Goal: Task Accomplishment & Management: Use online tool/utility

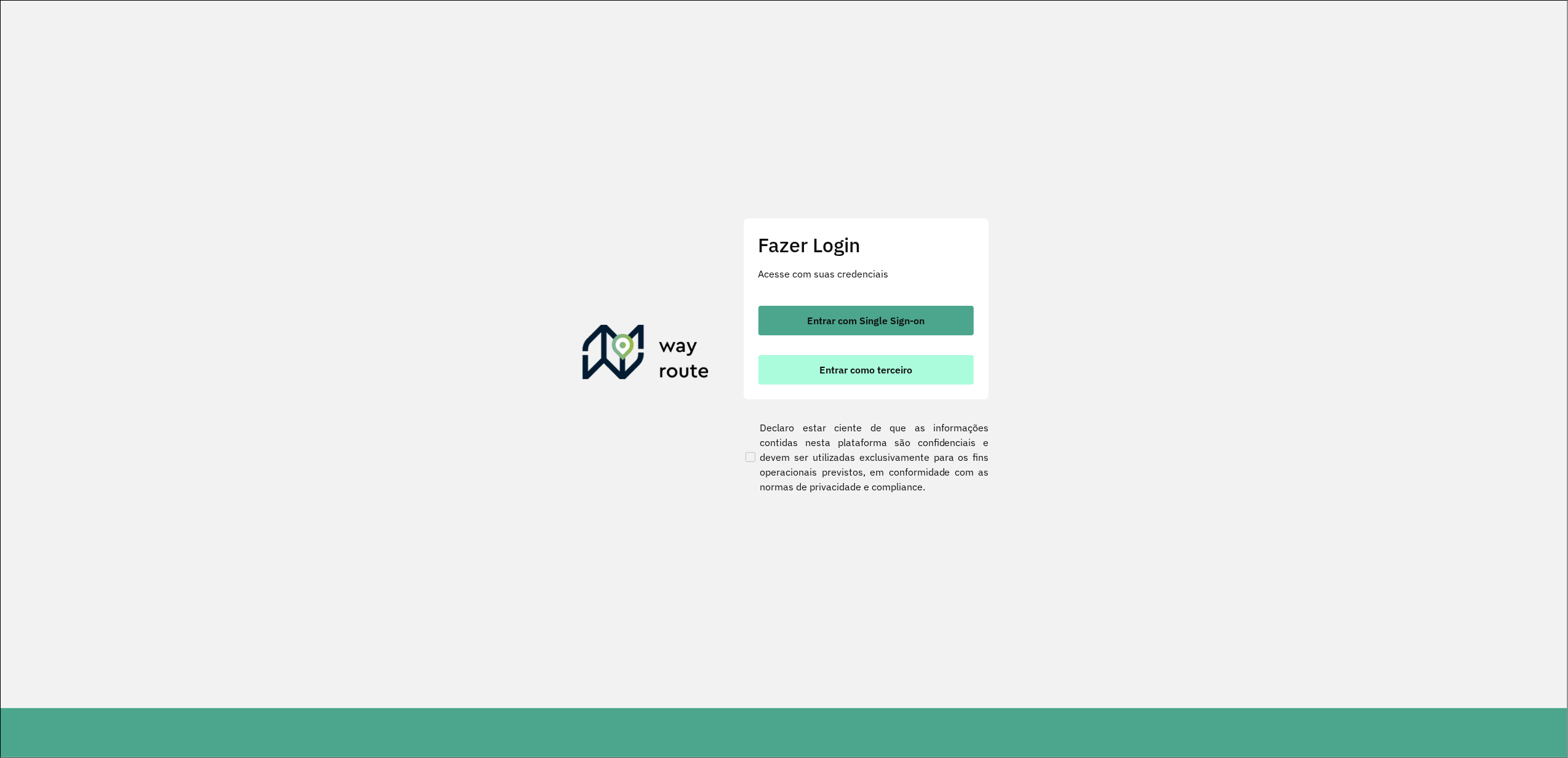
click at [833, 360] on button "Entrar como terceiro" at bounding box center [866, 370] width 215 height 30
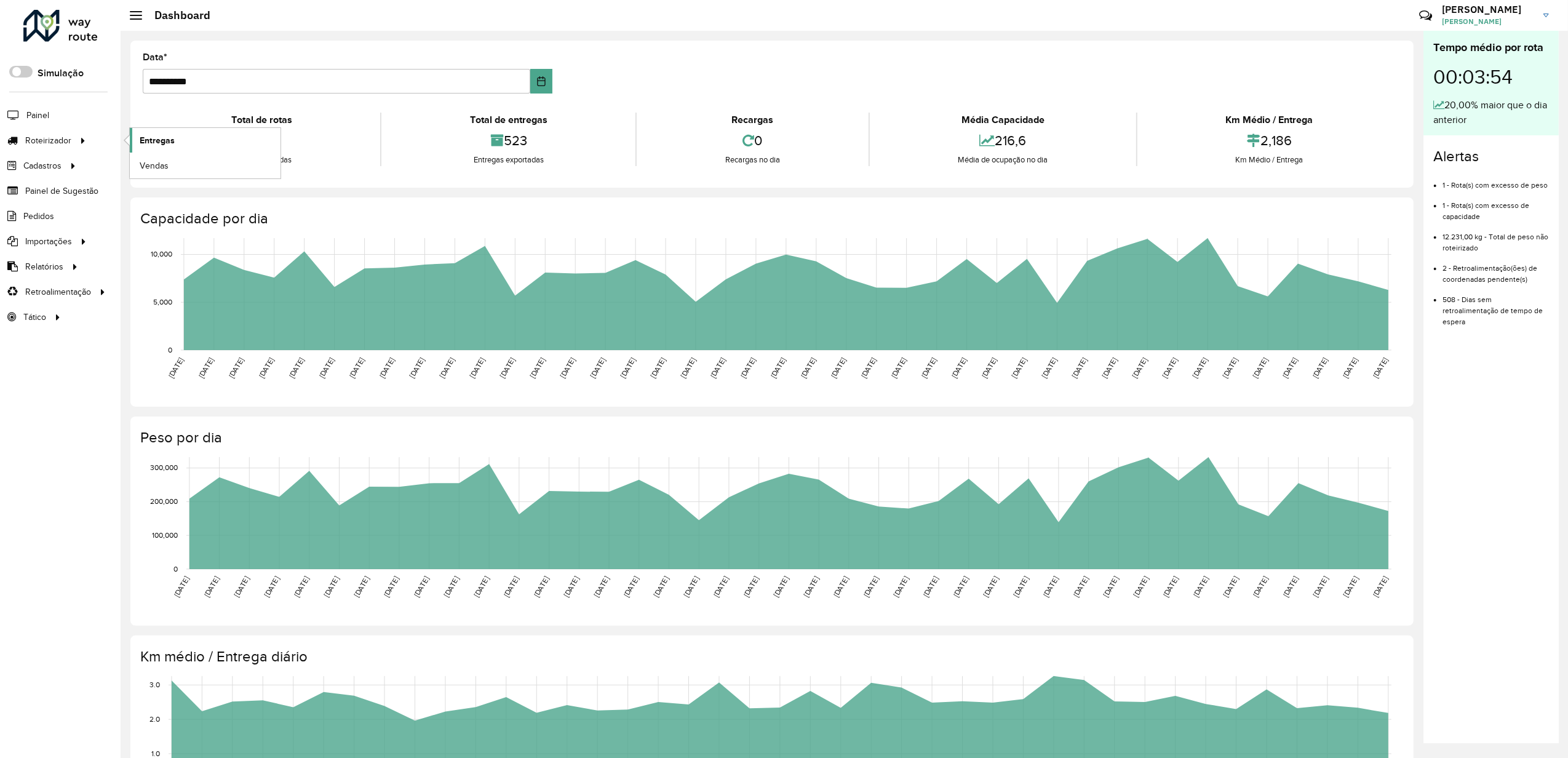
click at [144, 136] on span "Entregas" at bounding box center [157, 141] width 35 height 13
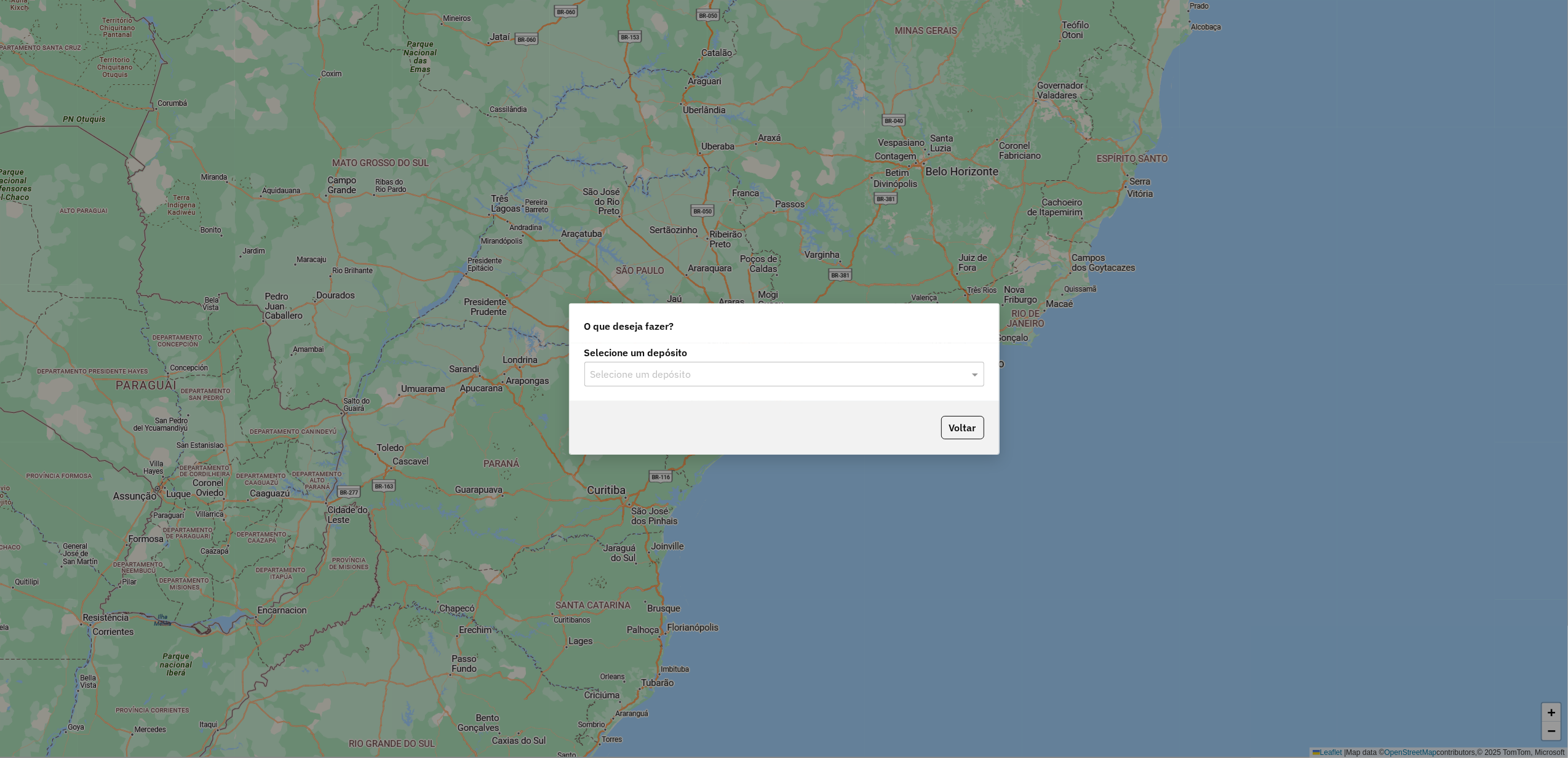
click at [820, 364] on div "Selecione um depósito" at bounding box center [784, 374] width 400 height 25
click at [781, 397] on ng-dropdown-panel "Império" at bounding box center [784, 409] width 399 height 35
click at [756, 415] on div "Império" at bounding box center [784, 409] width 398 height 21
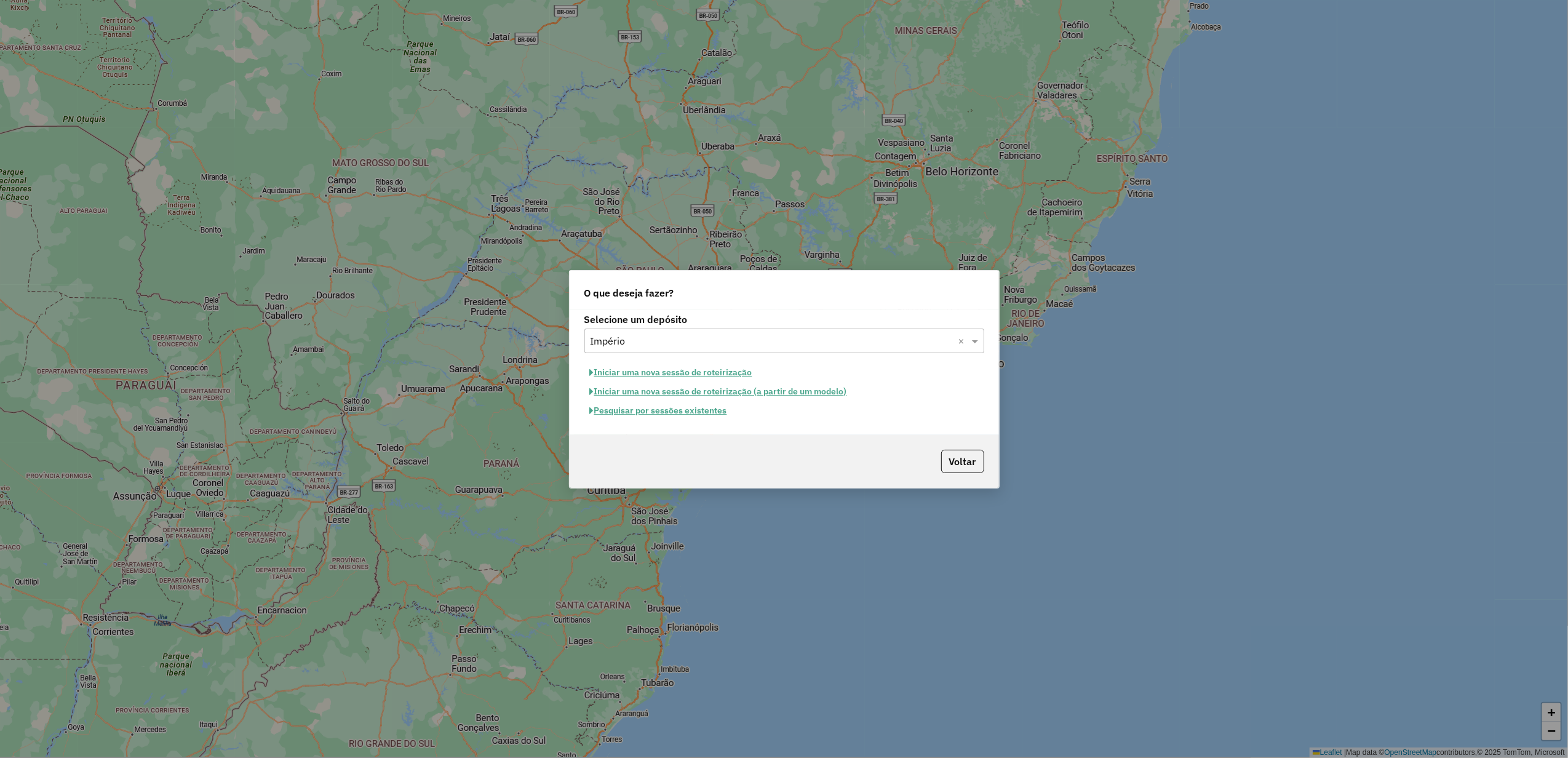
click at [678, 416] on button "Pesquisar por sessões existentes" at bounding box center [658, 410] width 149 height 19
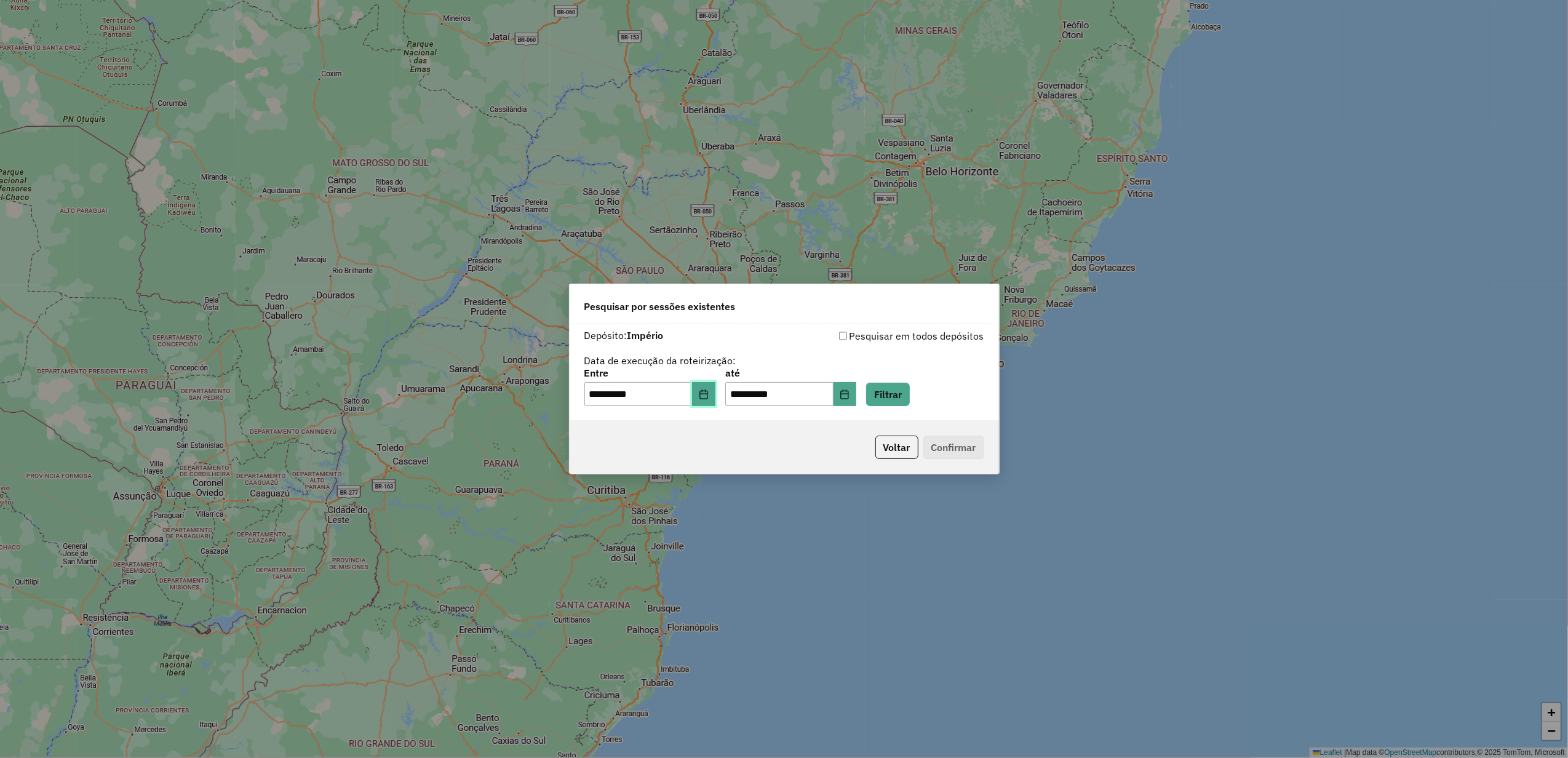
click at [709, 391] on icon "Choose Date" at bounding box center [704, 394] width 10 height 10
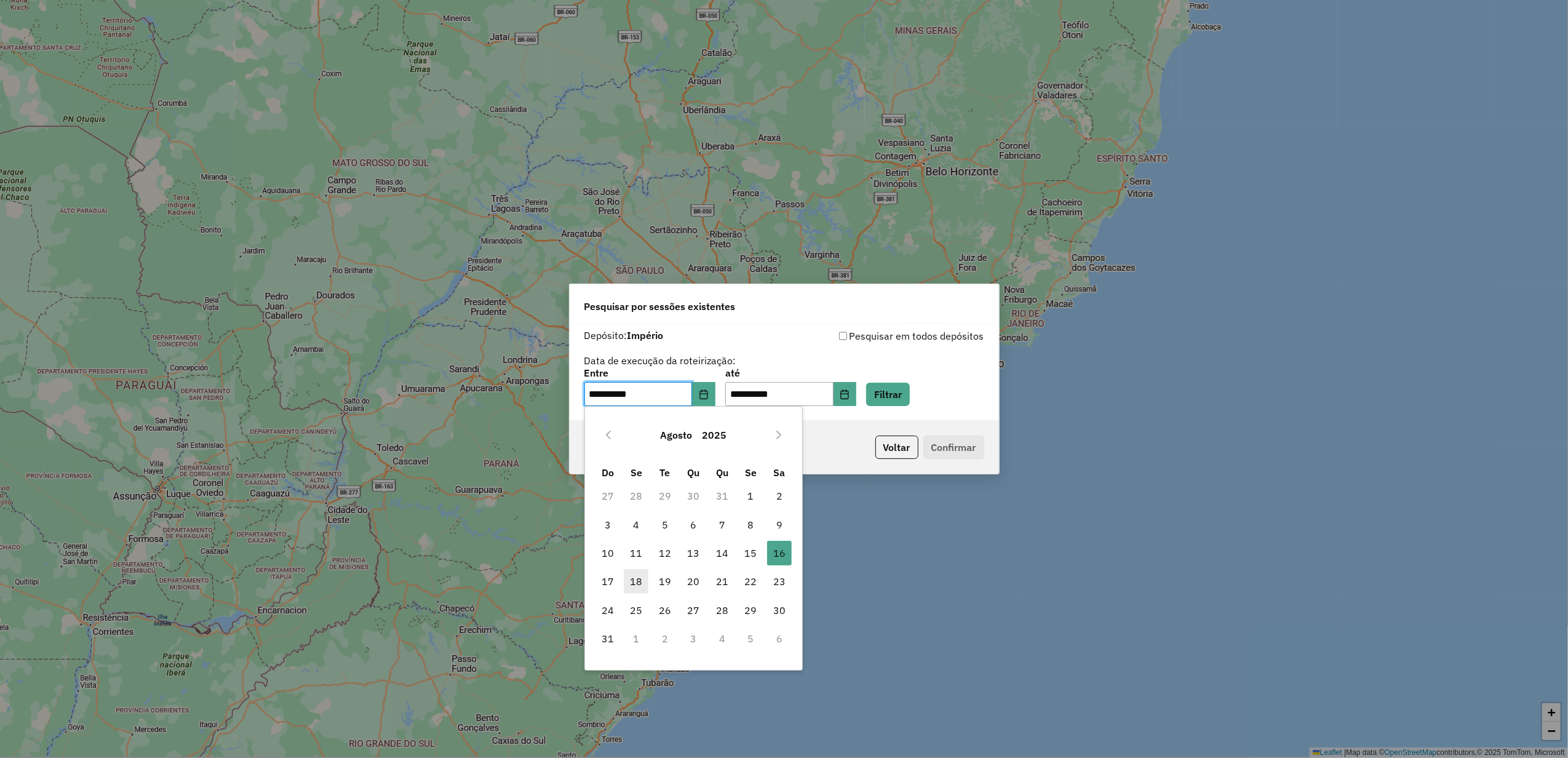
click at [634, 578] on span "18" at bounding box center [636, 581] width 25 height 25
type input "**********"
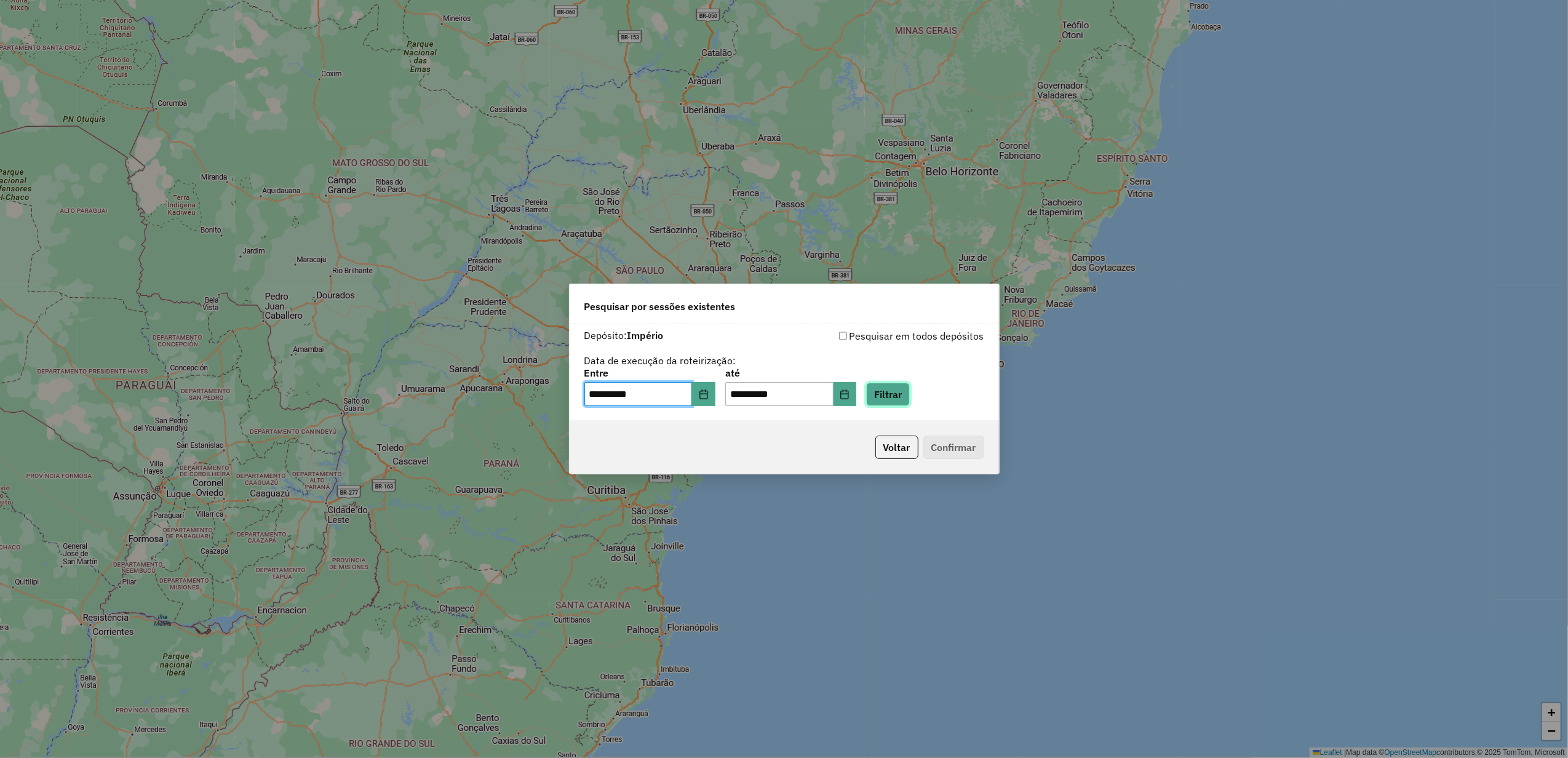
click at [892, 393] on button "Filtrar" at bounding box center [888, 394] width 43 height 23
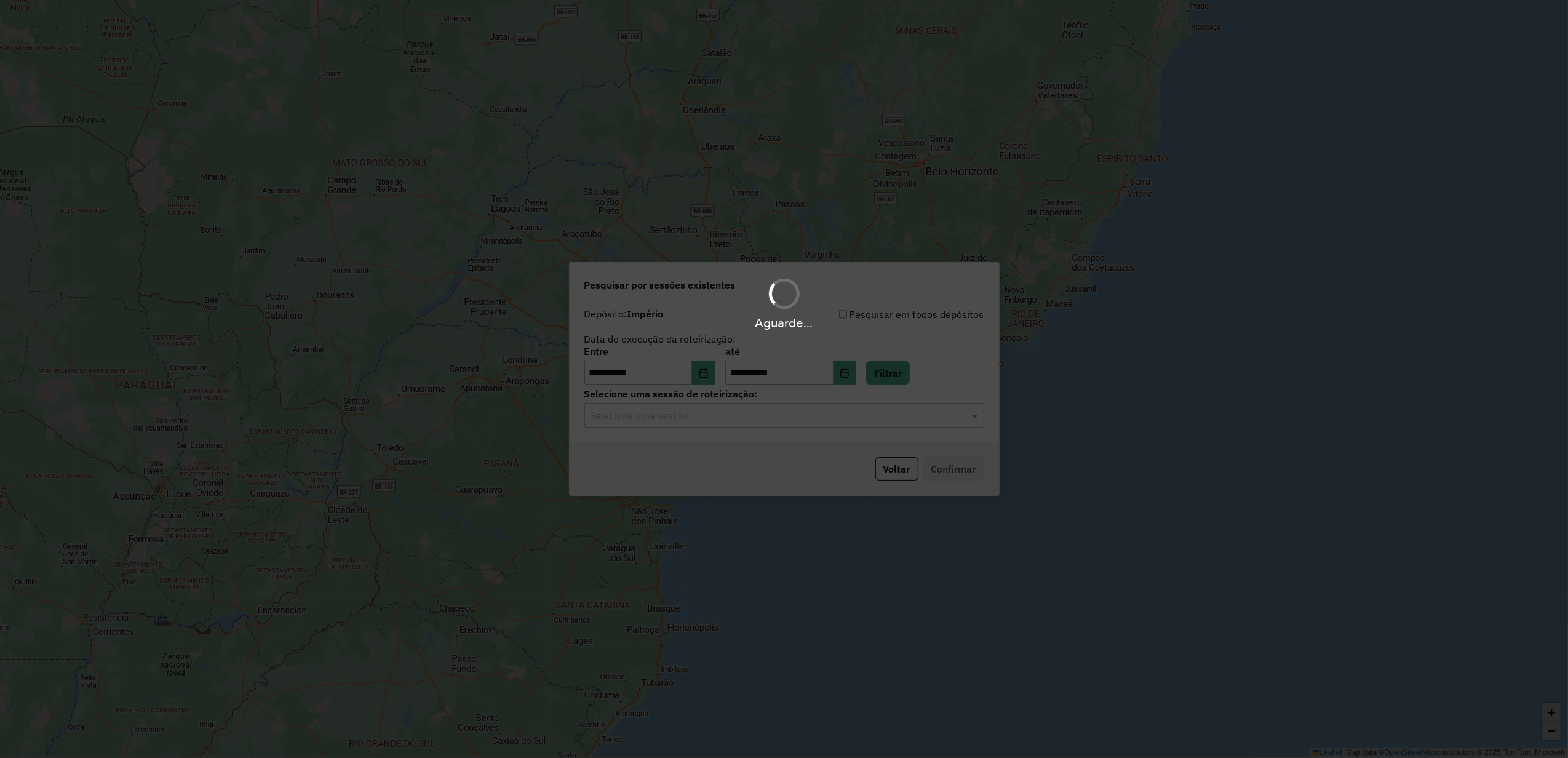
click at [673, 422] on div "Aguarde..." at bounding box center [784, 379] width 1568 height 758
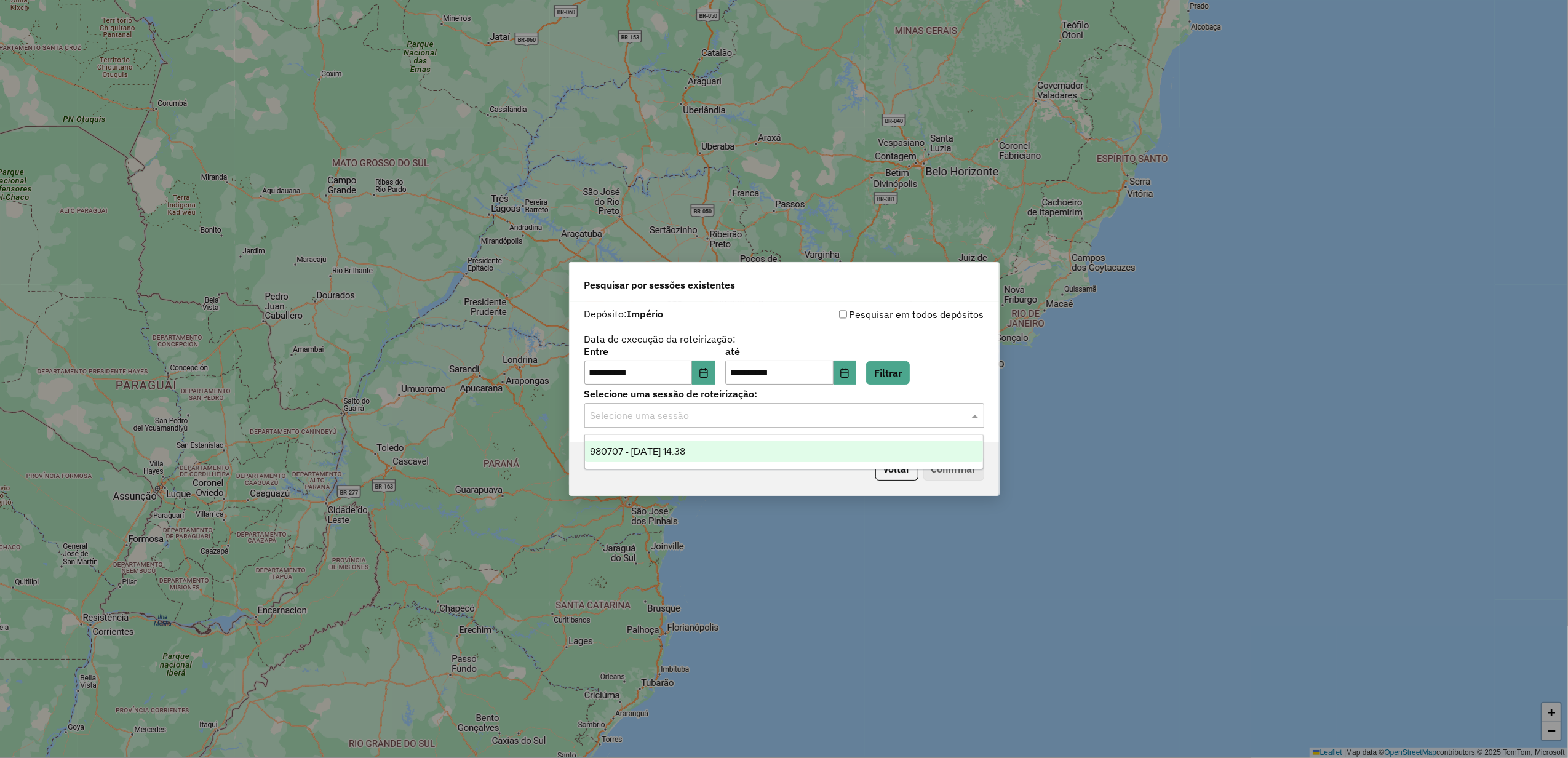
click at [677, 422] on input "text" at bounding box center [772, 416] width 363 height 14
click at [671, 443] on div "980707 - 18/08/2025 14:38" at bounding box center [784, 451] width 398 height 21
click at [943, 470] on button "Confirmar" at bounding box center [954, 469] width 61 height 23
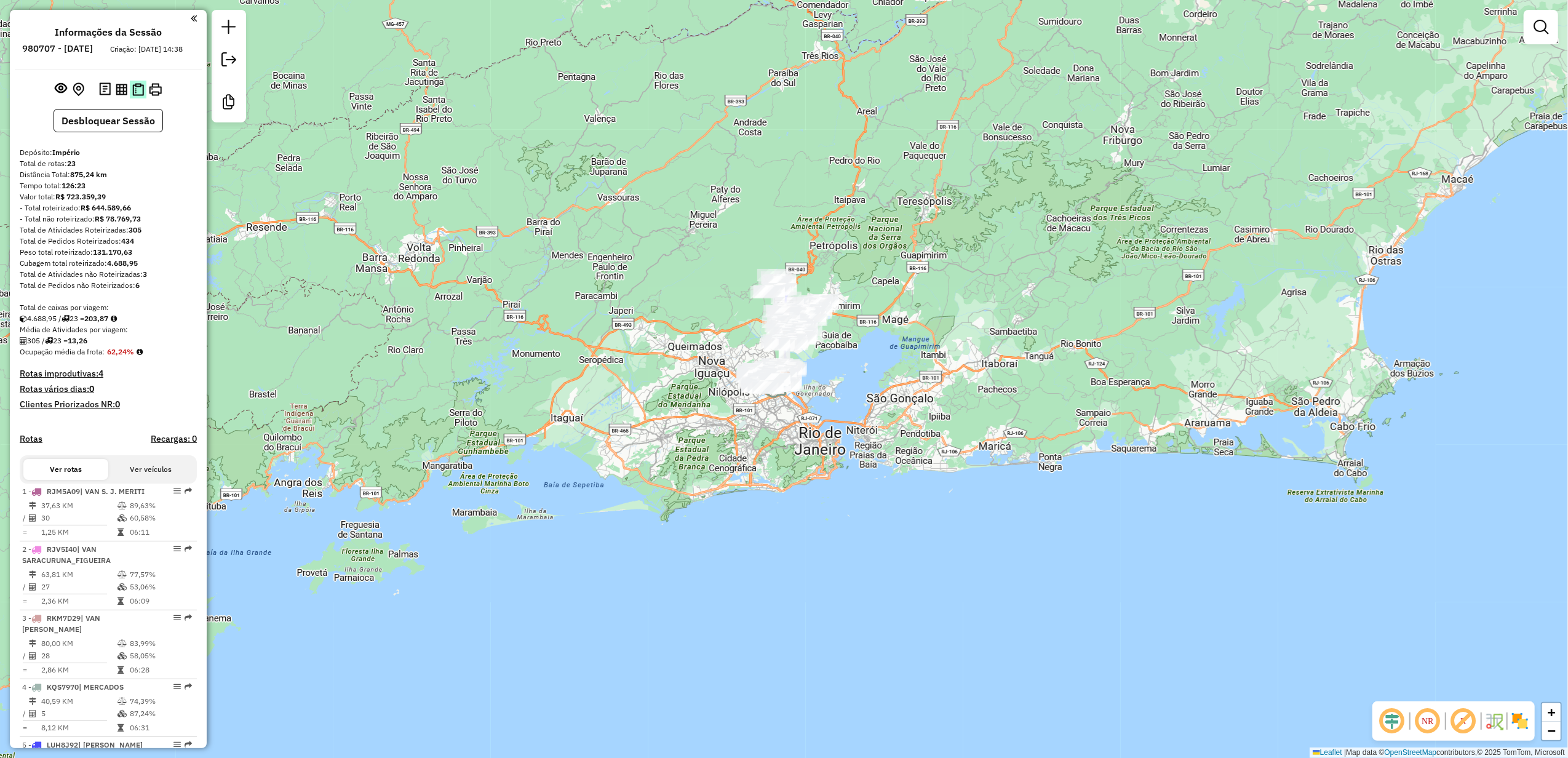
click at [134, 96] on img at bounding box center [138, 90] width 12 height 13
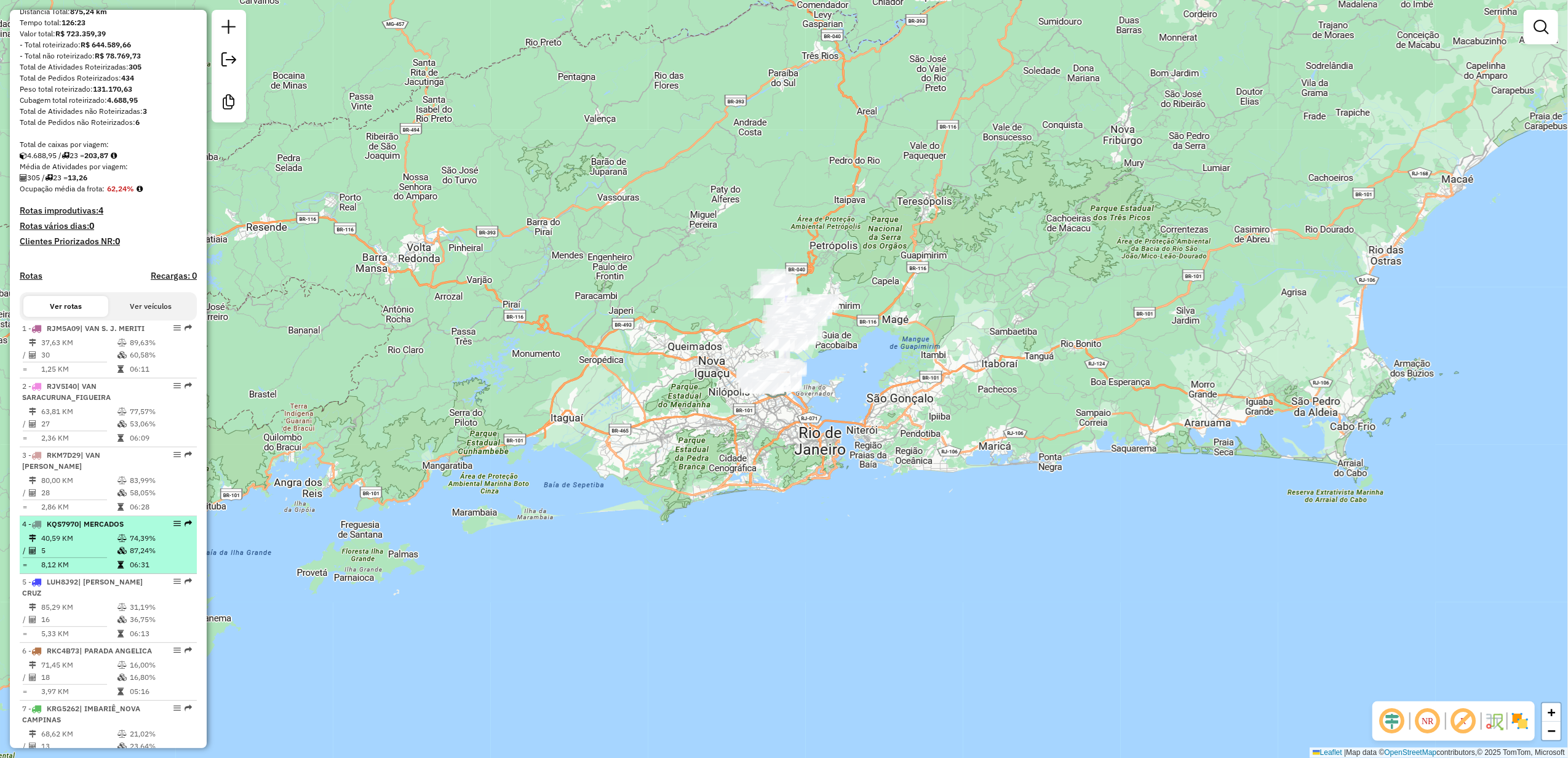
scroll to position [164, 0]
click at [89, 535] on td "40,59 KM" at bounding box center [78, 537] width 76 height 12
select select "**********"
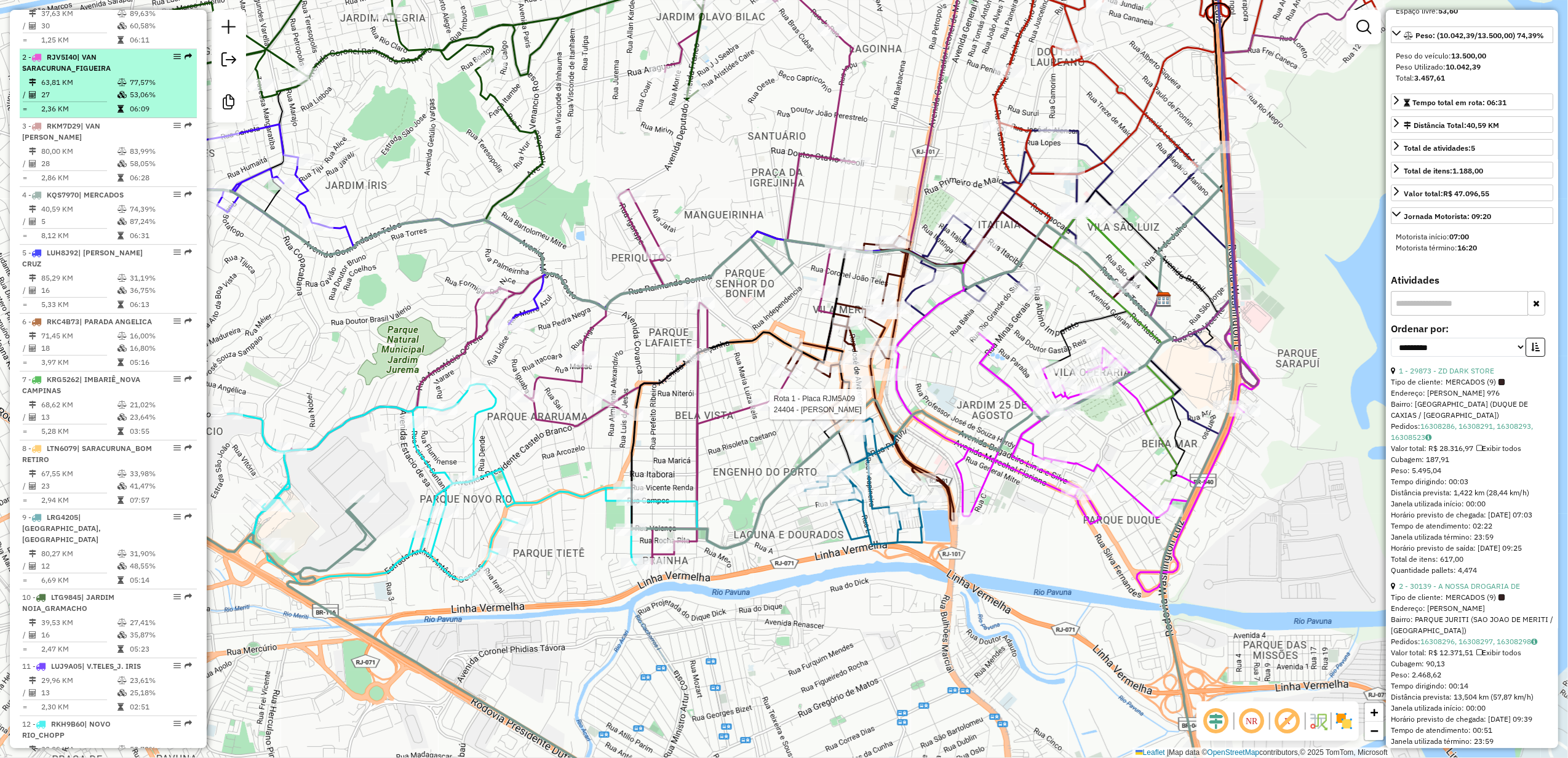
scroll to position [0, 0]
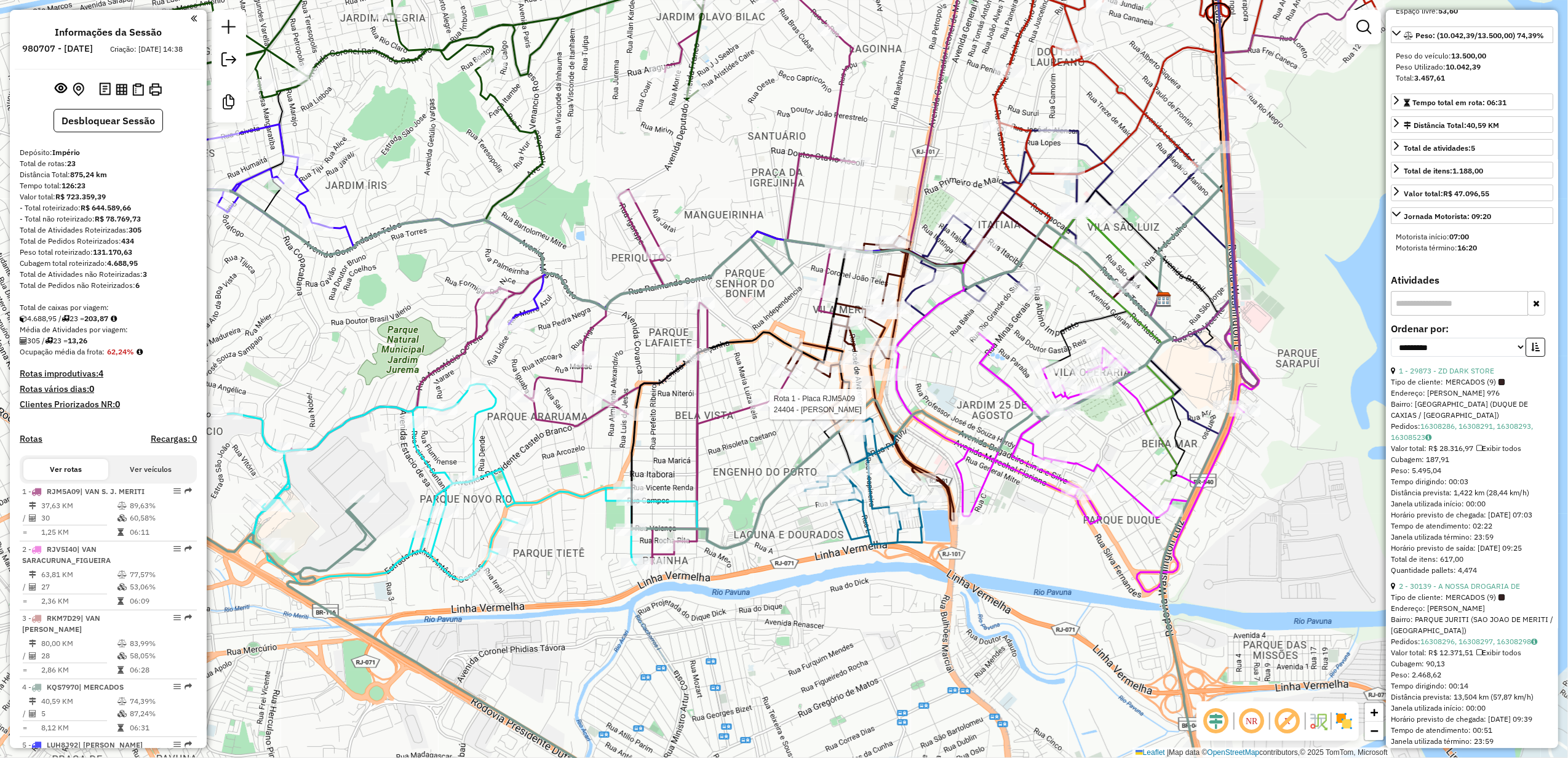
click at [223, 62] on em at bounding box center [229, 59] width 14 height 14
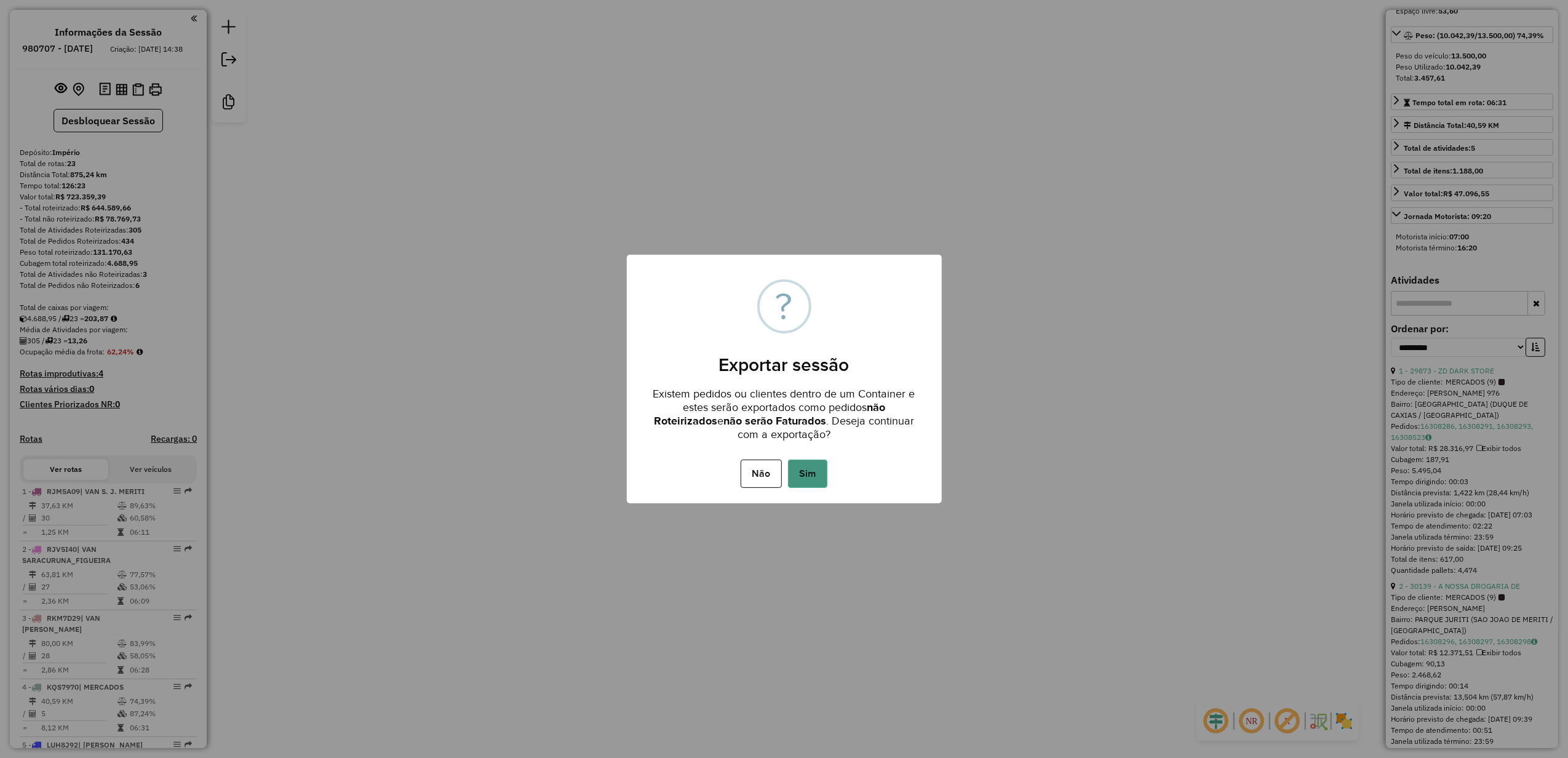
click at [816, 478] on button "Sim" at bounding box center [808, 473] width 39 height 28
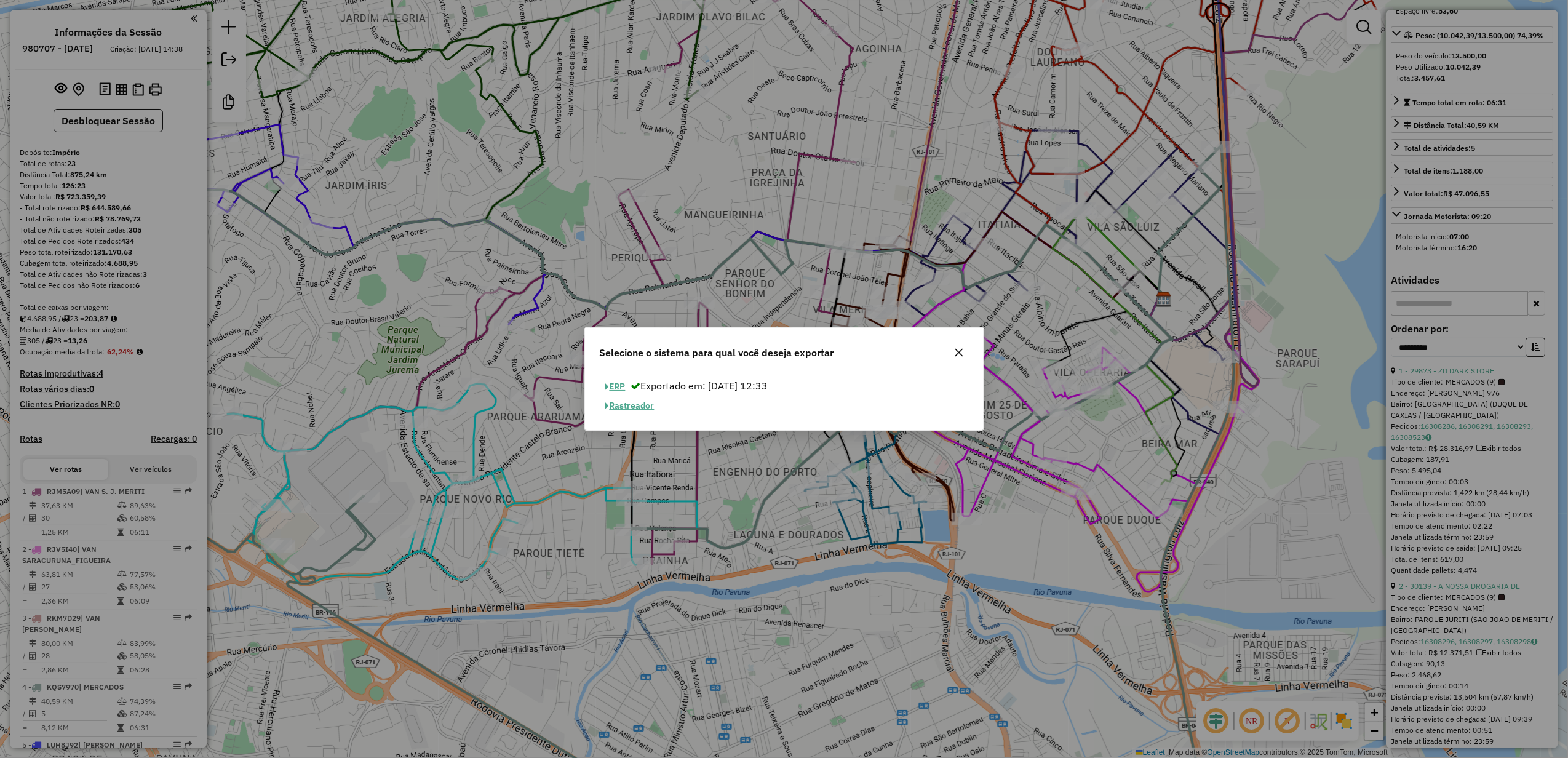
click at [636, 406] on button "Rastreador" at bounding box center [630, 406] width 60 height 19
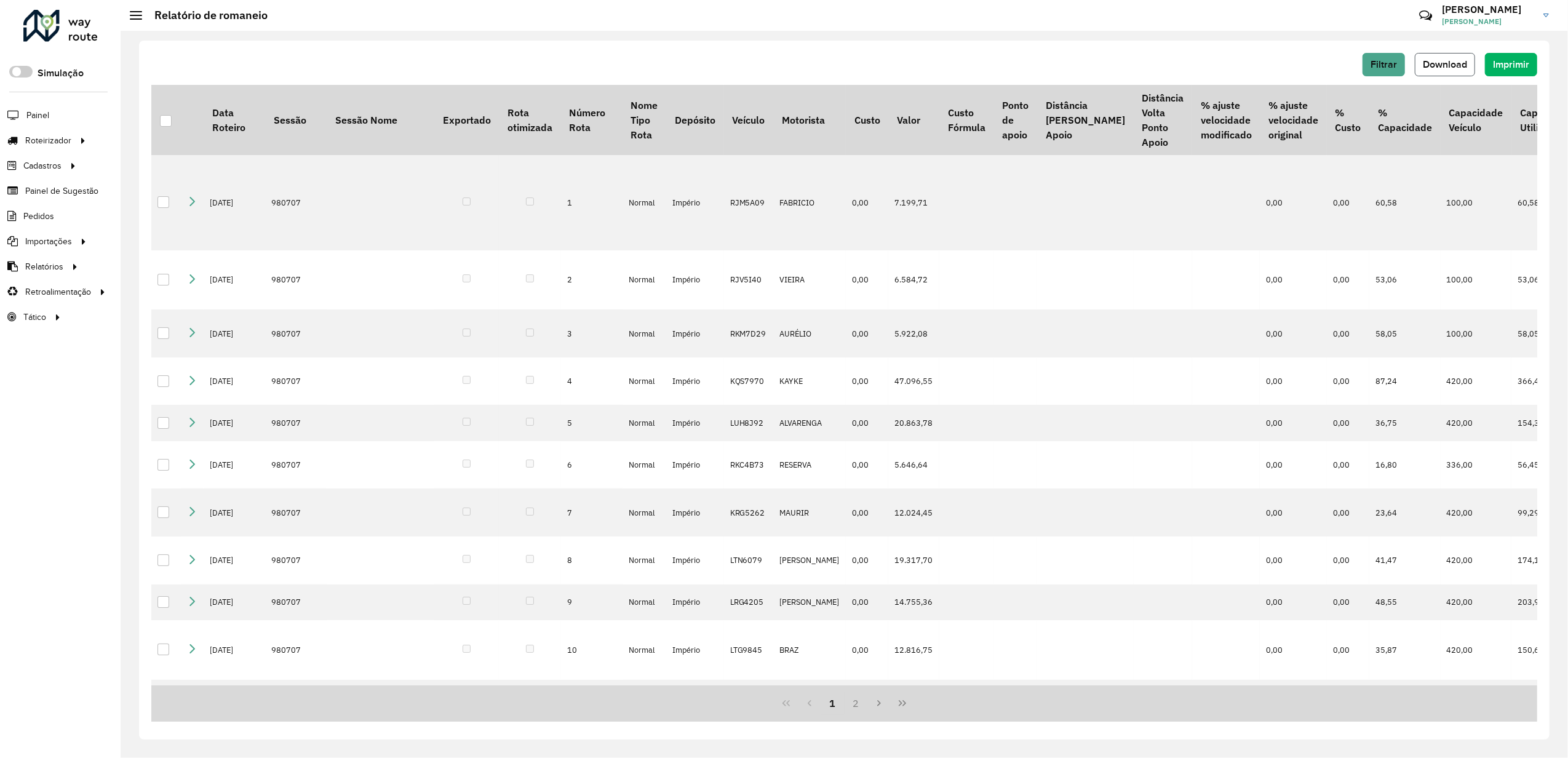
click at [1443, 63] on span "Download" at bounding box center [1445, 64] width 44 height 10
